Goal: Information Seeking & Learning: Learn about a topic

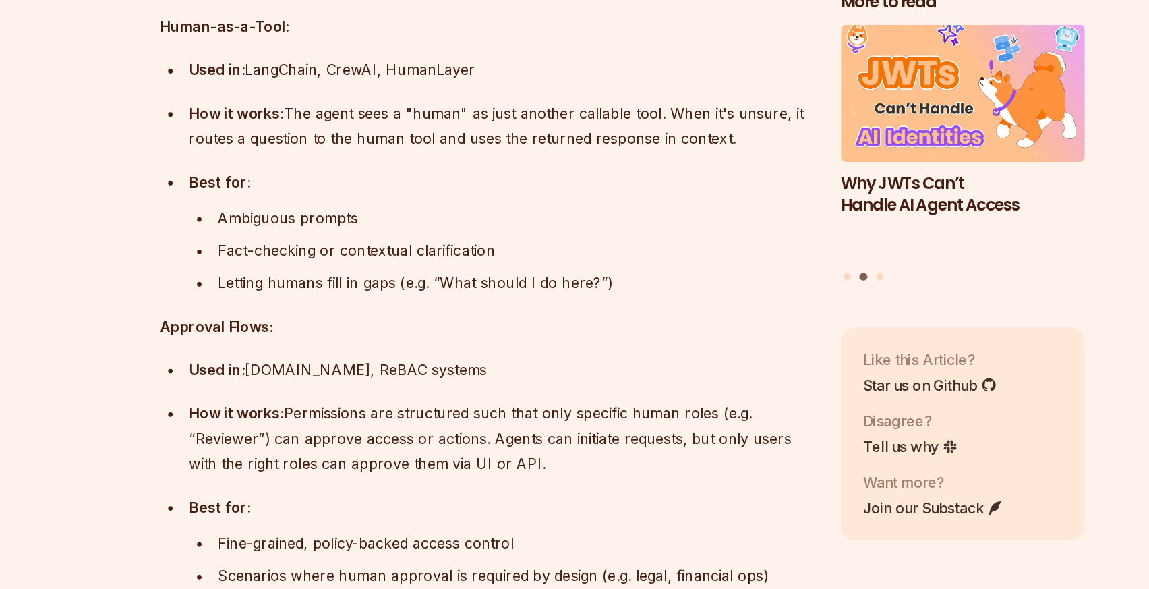
scroll to position [4803, 0]
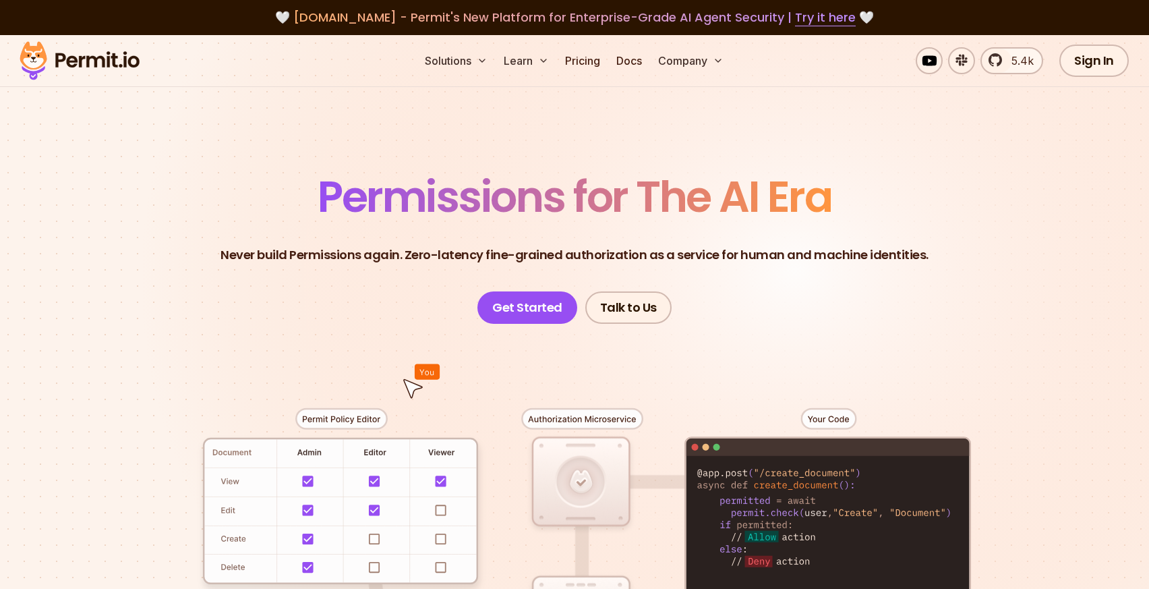
click at [230, 215] on header "Permissions for The AI Era Never build Permissions again. Zero-latency fine-gra…" at bounding box center [575, 249] width 944 height 148
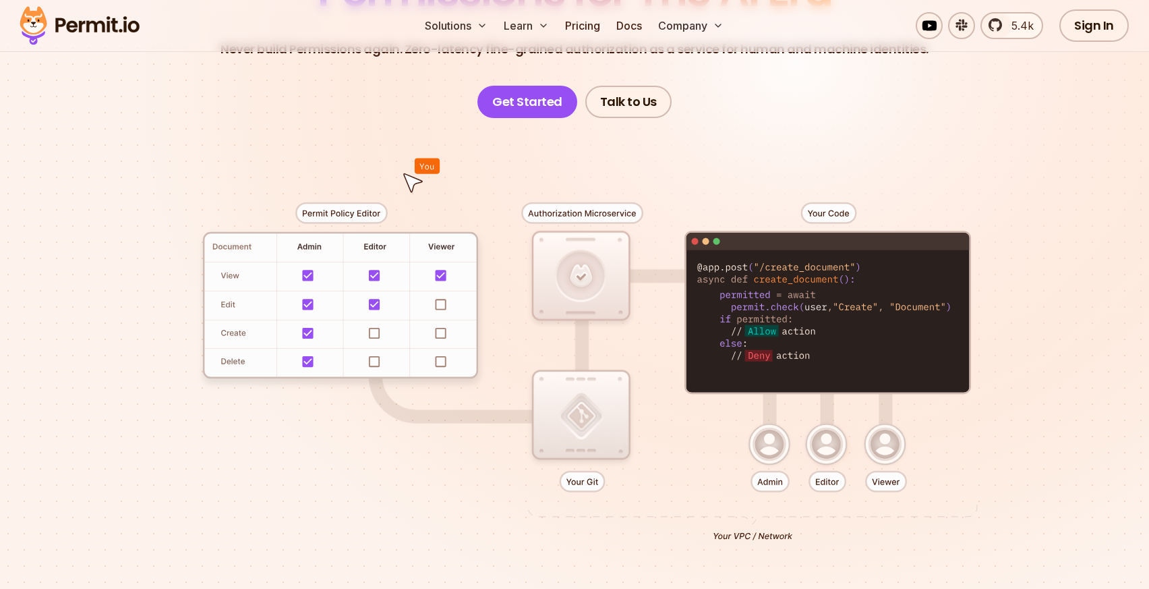
scroll to position [227, 0]
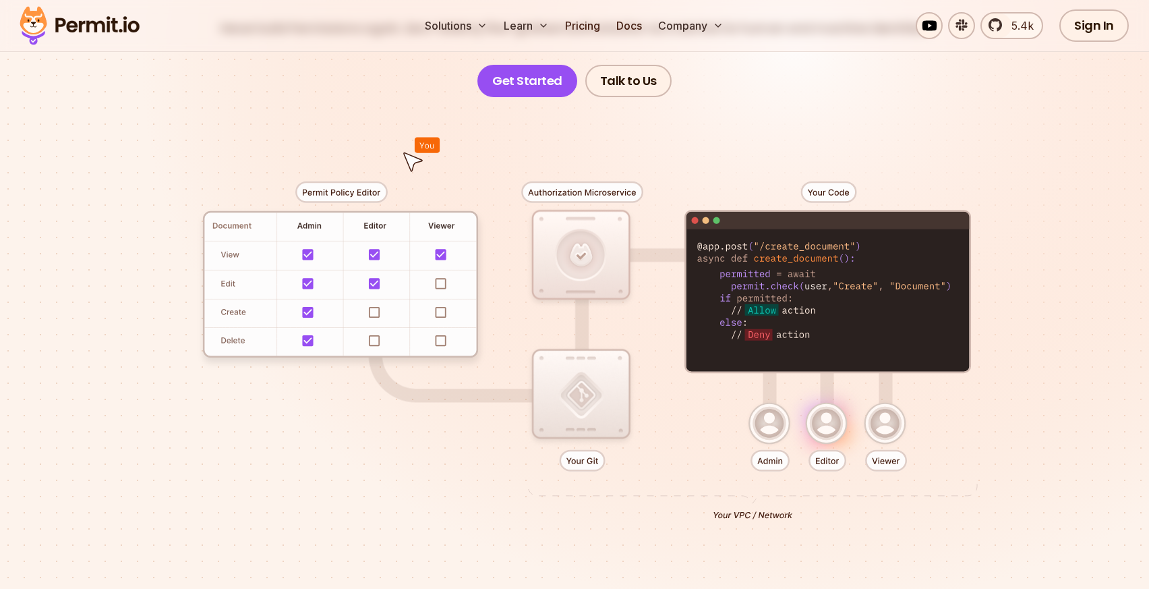
click at [132, 175] on div at bounding box center [575, 345] width 944 height 496
click at [785, 108] on div at bounding box center [575, 345] width 944 height 496
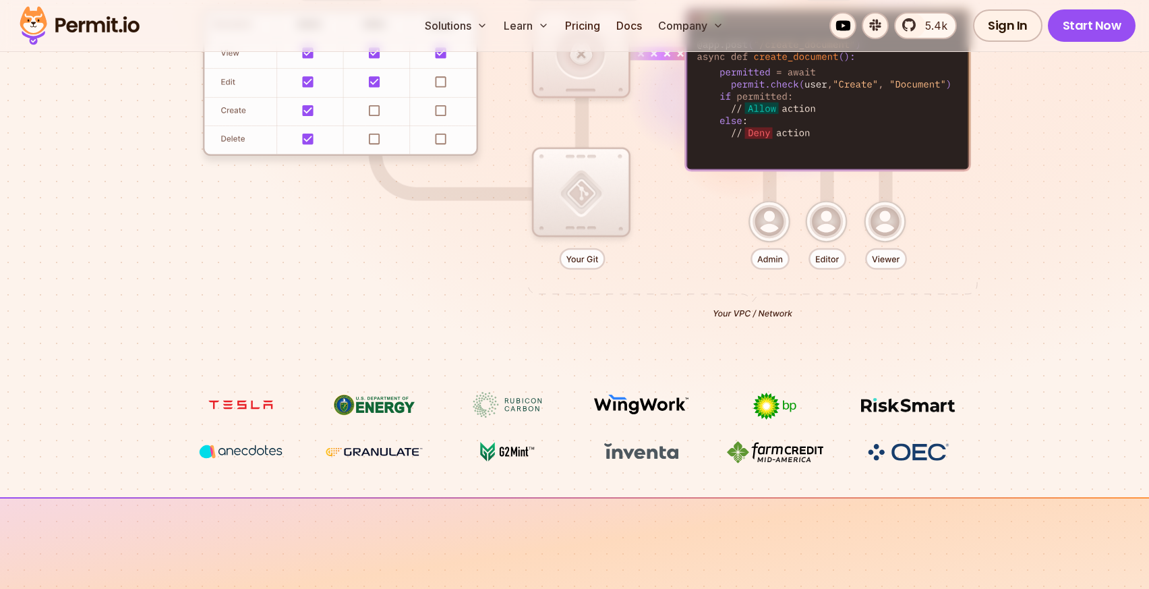
scroll to position [431, 0]
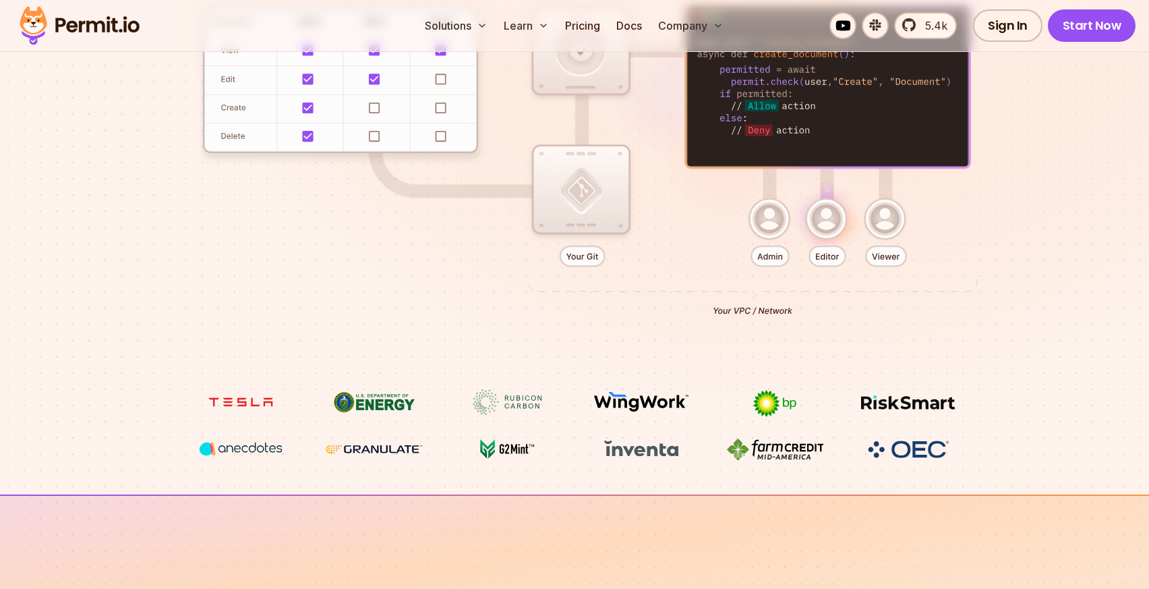
click at [609, 347] on div at bounding box center [575, 141] width 944 height 496
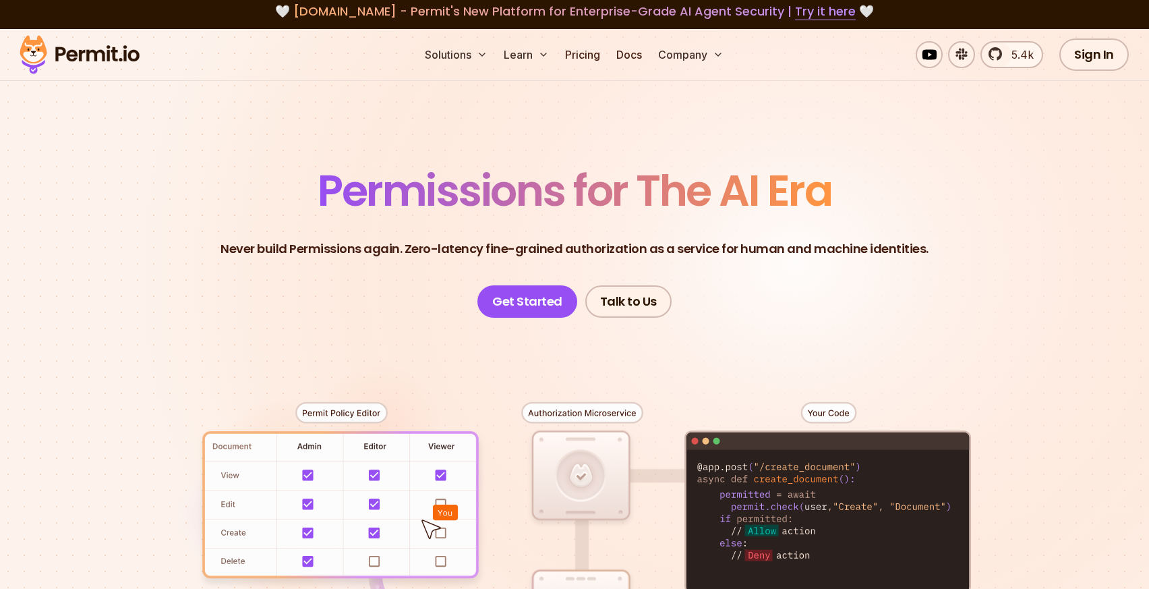
scroll to position [0, 0]
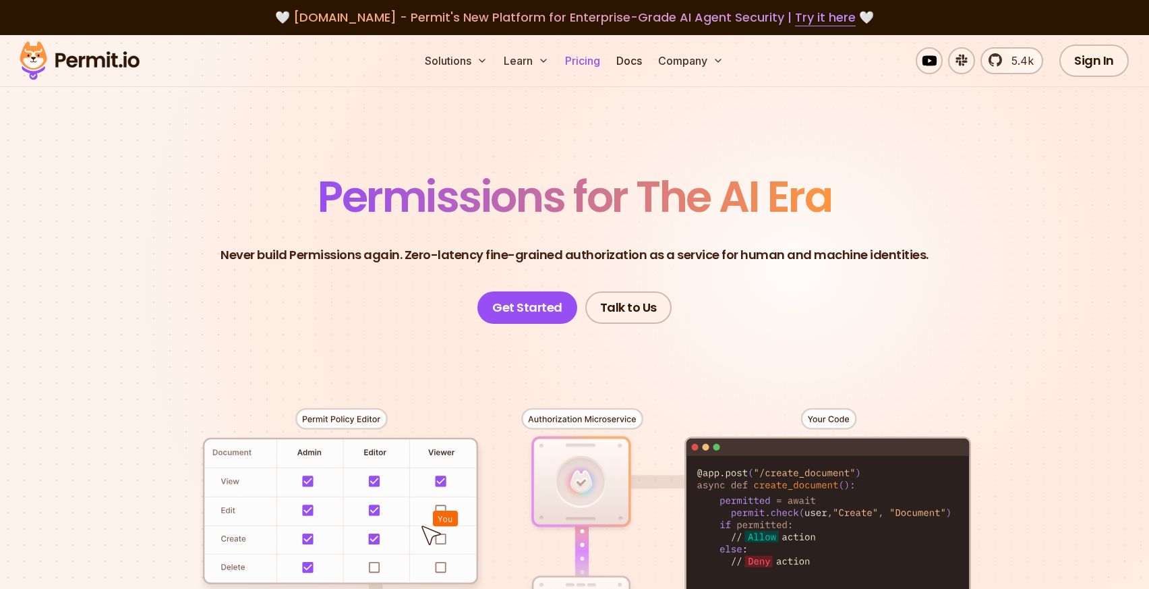
click at [594, 65] on link "Pricing" at bounding box center [583, 60] width 46 height 27
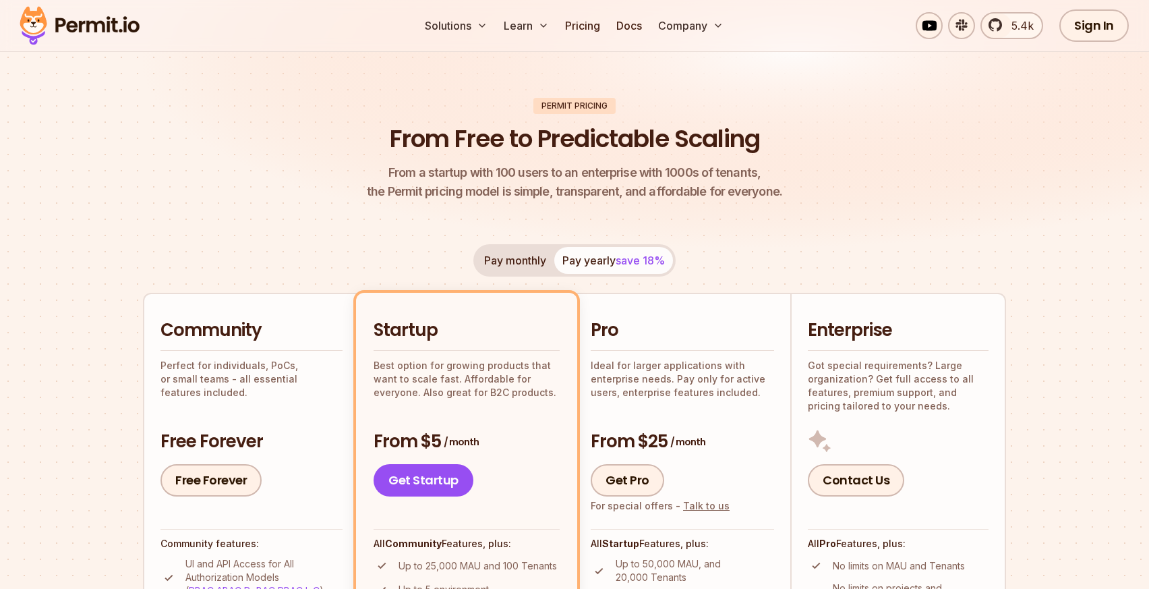
scroll to position [68, 0]
